Goal: Transaction & Acquisition: Purchase product/service

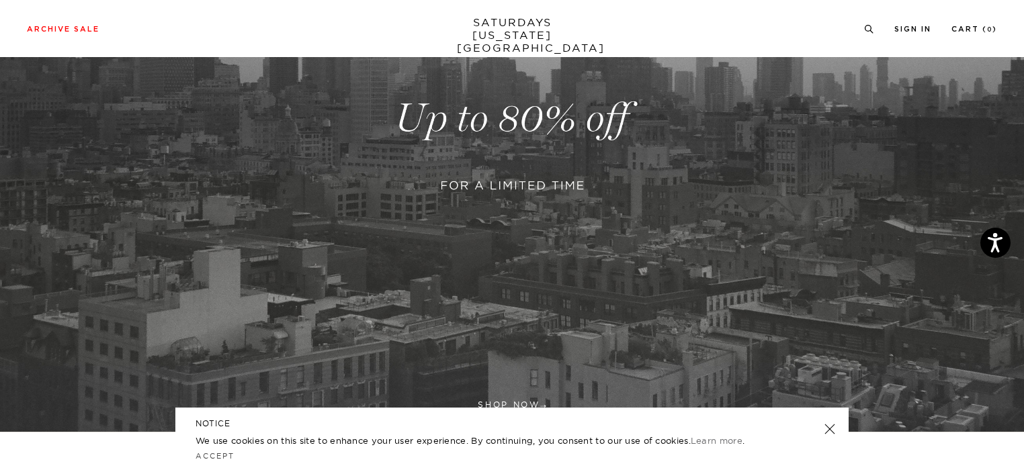
scroll to position [336, 0]
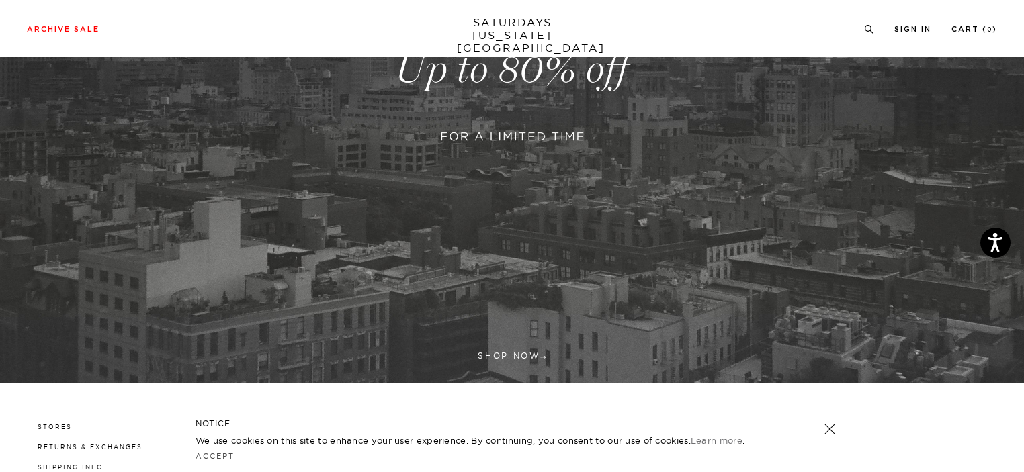
click at [830, 425] on link at bounding box center [830, 429] width 19 height 19
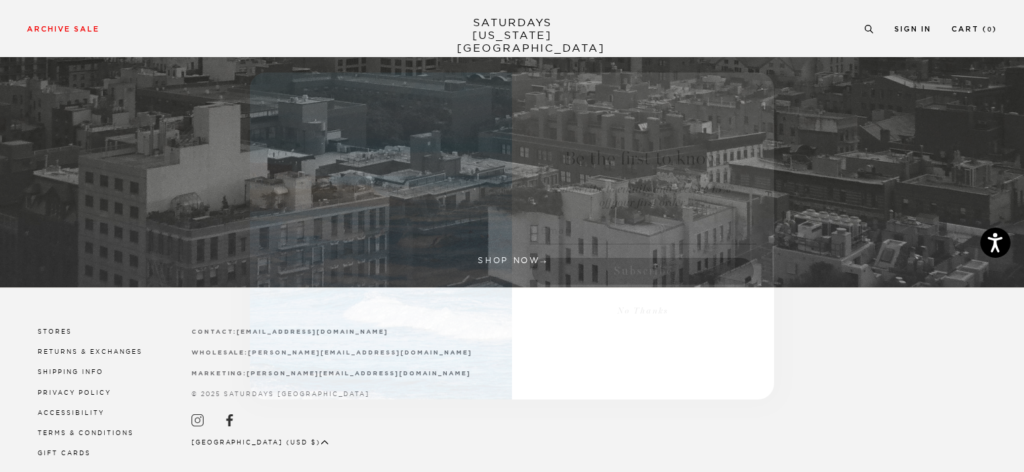
scroll to position [454, 0]
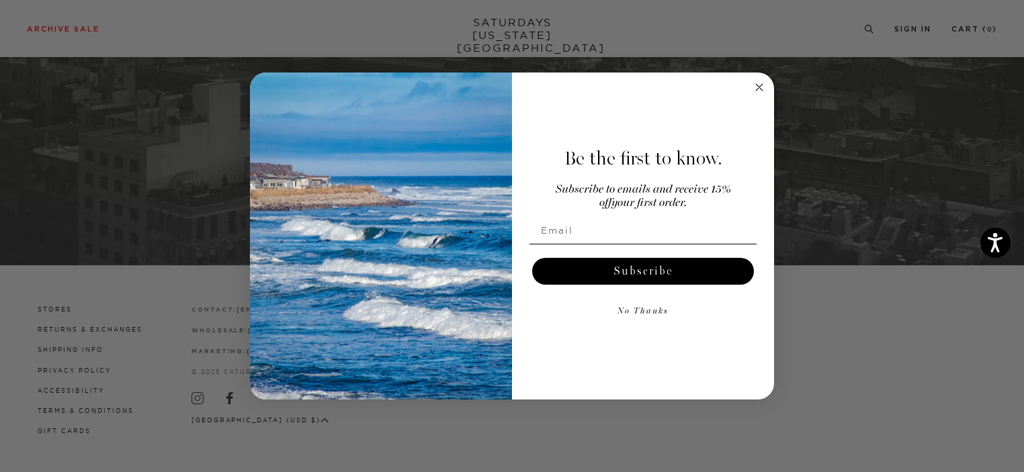
click at [758, 87] on icon "Close dialog" at bounding box center [759, 87] width 7 height 7
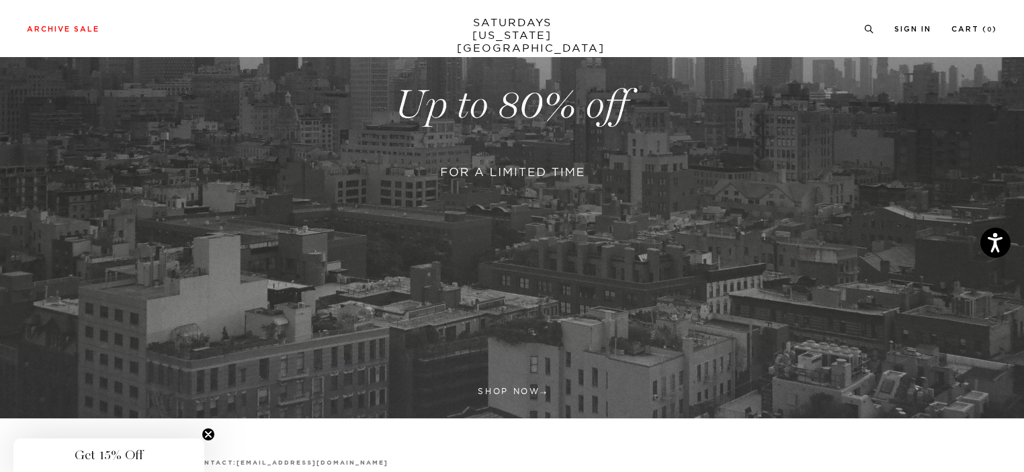
scroll to position [386, 0]
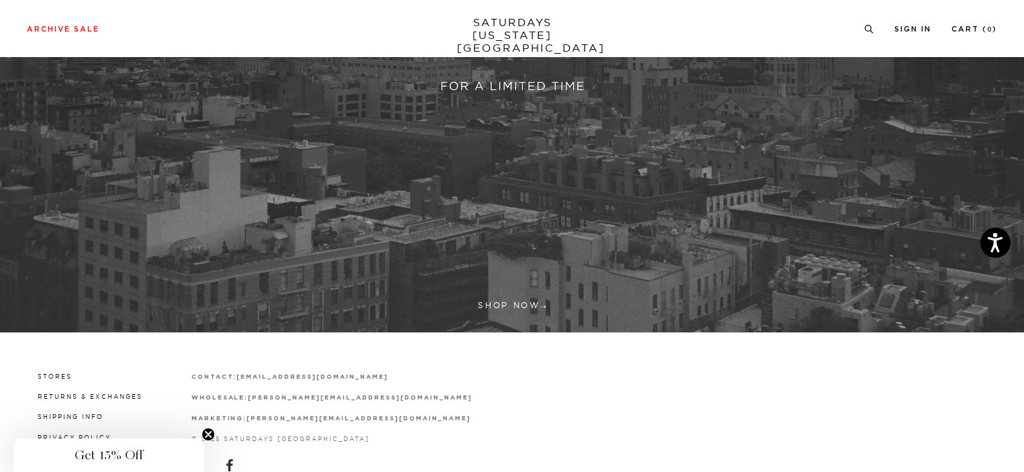
click at [521, 303] on link at bounding box center [512, 19] width 1024 height 627
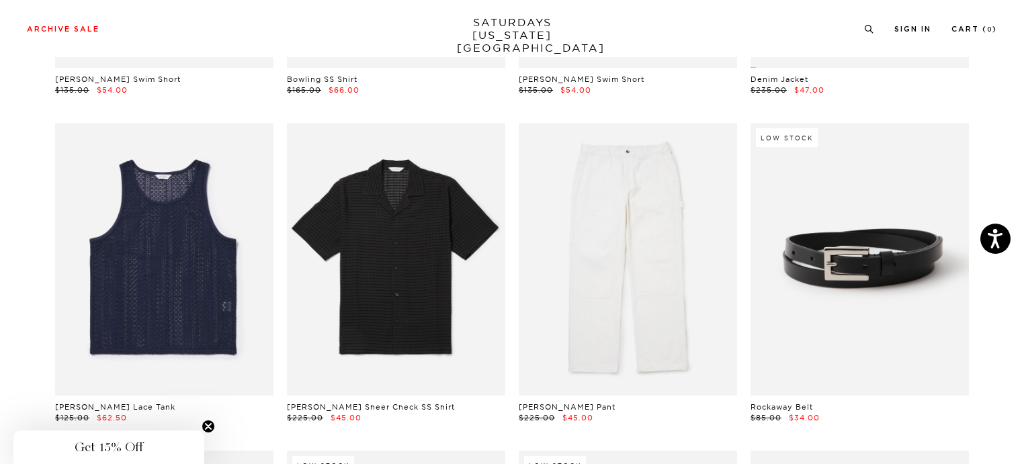
scroll to position [605, 0]
